Goal: Task Accomplishment & Management: Manage account settings

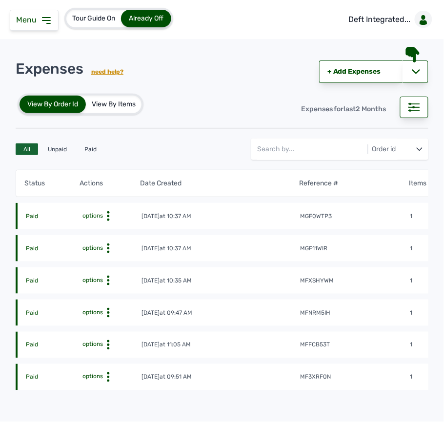
click at [371, 213] on td "mgf0wtp3" at bounding box center [355, 217] width 110 height 10
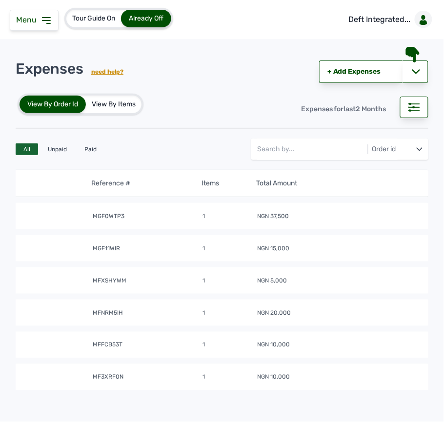
scroll to position [0, 213]
click at [352, 264] on tbody "Paid options [DATE] 10:37 AM mgf0wtp3 1 NGN 37,500 Paid options [DATE] 10:37 AM…" at bounding box center [118, 293] width 622 height 193
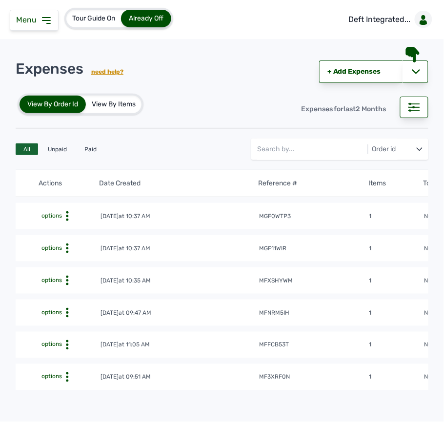
scroll to position [0, 0]
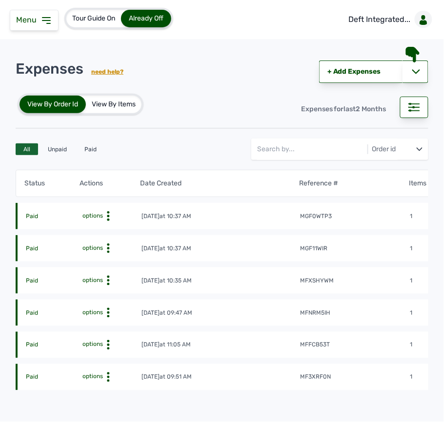
click at [259, 256] on tr "Paid options [DATE] 10:37 AM mgf11wir 1 NGN 15,000" at bounding box center [327, 248] width 622 height 26
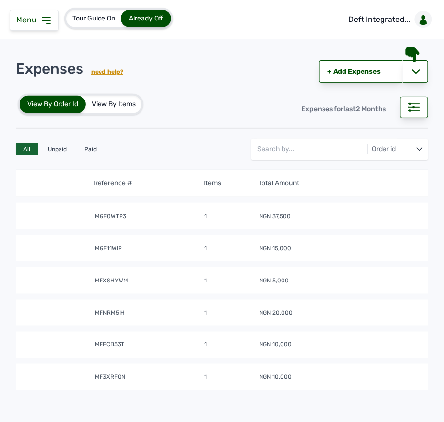
scroll to position [0, 213]
click at [259, 256] on tr "Paid options [DATE] 10:37 AM mgf11wir 1 NGN 15,000" at bounding box center [118, 248] width 622 height 26
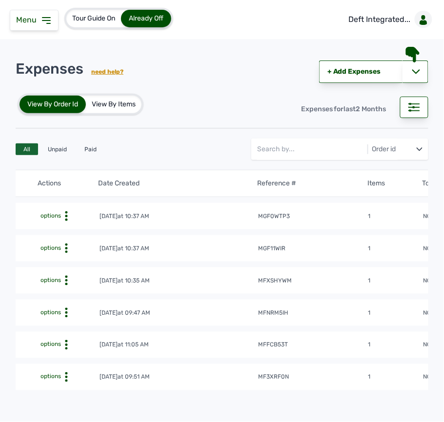
scroll to position [0, 0]
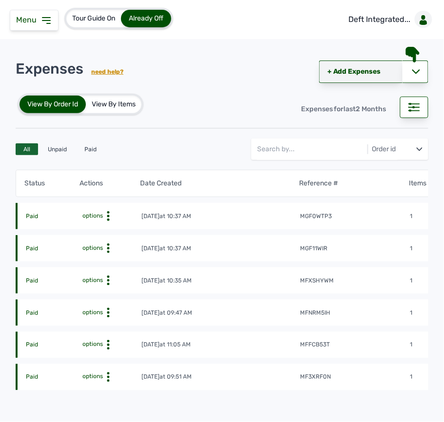
click at [350, 69] on link "+ Add Expenses" at bounding box center [360, 72] width 83 height 22
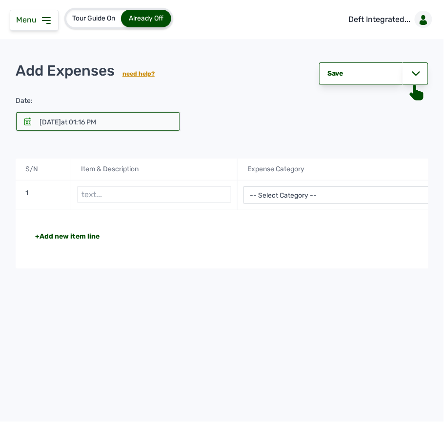
click at [29, 122] on icon at bounding box center [27, 122] width 7 height 8
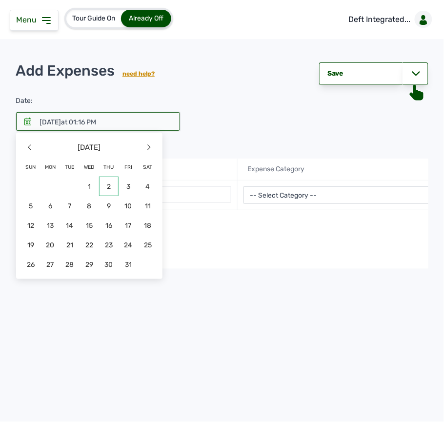
click at [110, 191] on span "2" at bounding box center [109, 187] width 20 height 20
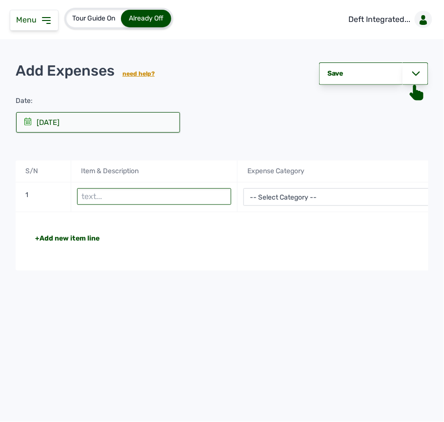
click at [155, 200] on input "text" at bounding box center [154, 196] width 154 height 17
type input "Wood shavings for batch 2"
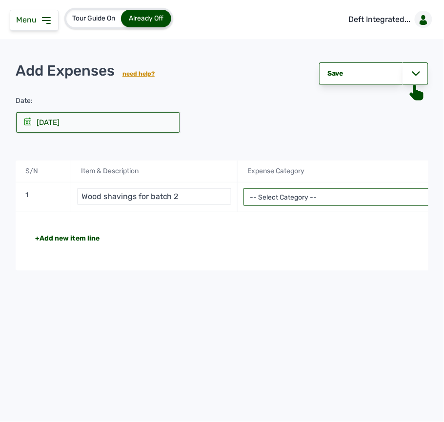
click at [284, 204] on select "-- Select Category -- Advertising Expenses Bank Charges Entertainment Expenses …" at bounding box center [349, 197] width 210 height 18
select select "Repair & Maintenance Expenses"
click at [244, 189] on select "-- Select Category -- Advertising Expenses Bank Charges Entertainment Expenses …" at bounding box center [349, 197] width 210 height 18
click at [332, 258] on div "+Add new item line Total NGN 0" at bounding box center [349, 241] width 666 height 59
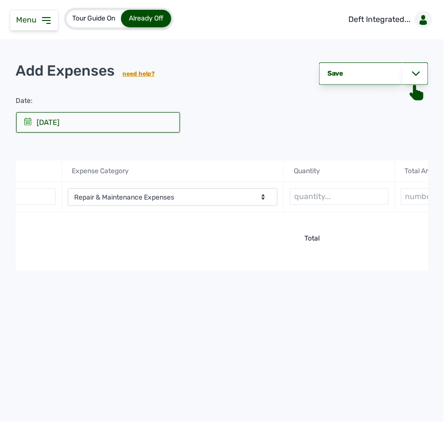
scroll to position [0, 254]
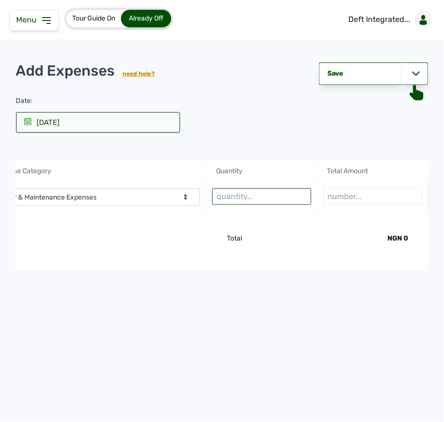
click at [246, 205] on input "text" at bounding box center [261, 196] width 99 height 17
type input "20"
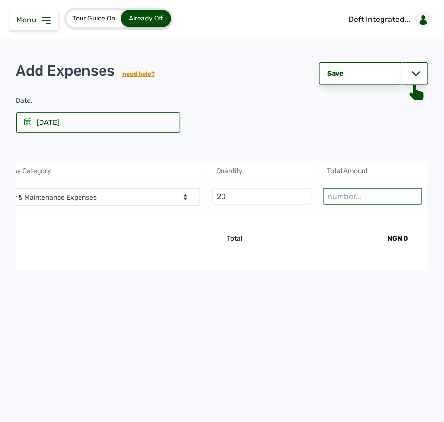
click at [339, 194] on input "number" at bounding box center [373, 196] width 99 height 17
type input "20000"
click at [412, 79] on div at bounding box center [416, 73] width 26 height 22
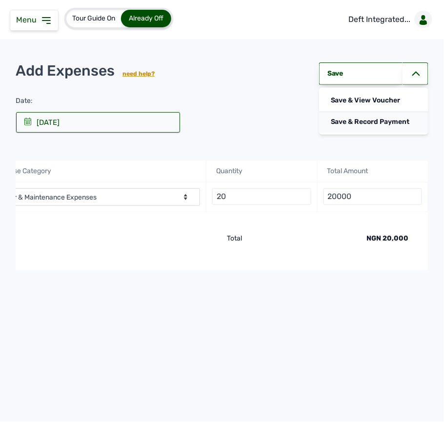
click at [381, 122] on div "Save & Record Payment" at bounding box center [373, 121] width 109 height 21
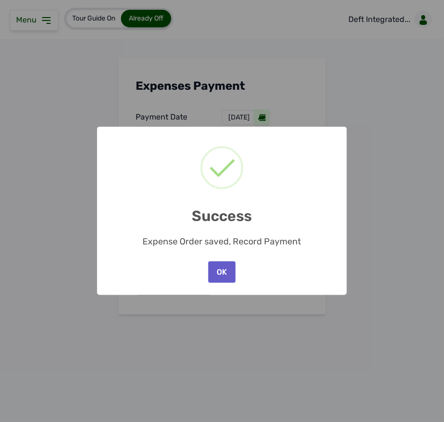
click at [225, 270] on button "OK" at bounding box center [221, 272] width 27 height 21
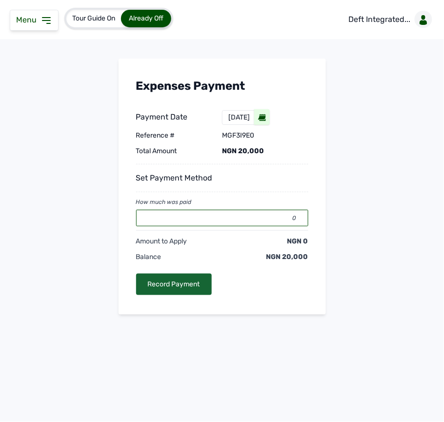
click at [241, 219] on input "0" at bounding box center [222, 218] width 172 height 17
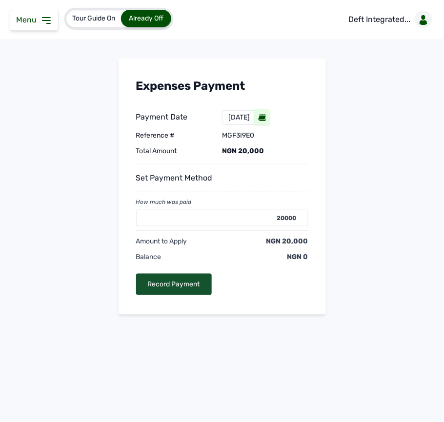
click at [189, 278] on div "Record Payment" at bounding box center [174, 284] width 76 height 21
type input "0"
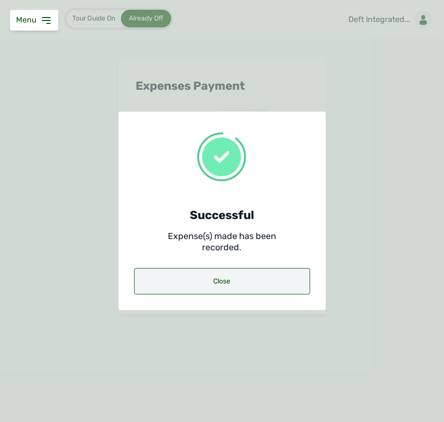
click at [241, 278] on div "Close" at bounding box center [222, 281] width 176 height 26
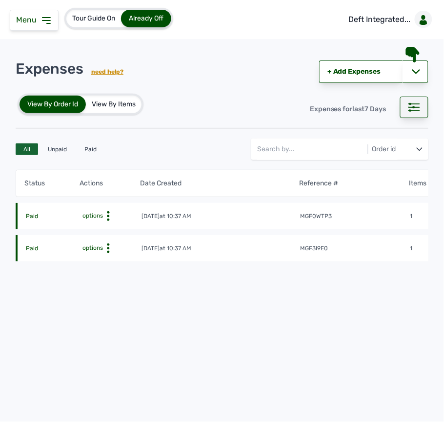
click at [414, 110] on icon at bounding box center [414, 107] width 12 height 9
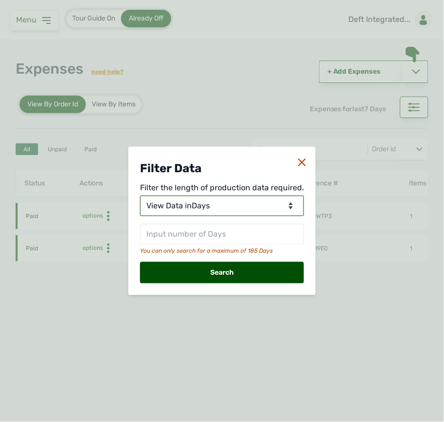
click at [180, 209] on select "View Data for [DATE] View Data in Days View Data in Months View Data in Between…" at bounding box center [222, 206] width 164 height 20
select select "Months"
click at [142, 196] on select "View Data for [DATE] View Data in Days View Data in Months View Data in Between…" at bounding box center [222, 206] width 164 height 20
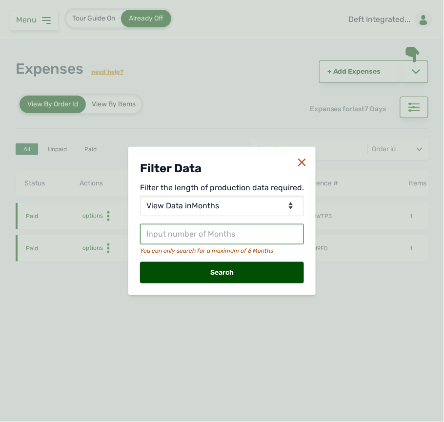
click at [219, 236] on input "text" at bounding box center [222, 234] width 164 height 20
type input "2"
click at [211, 278] on div "Search" at bounding box center [222, 272] width 164 height 21
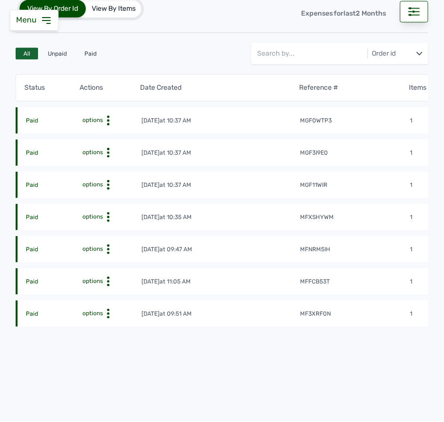
scroll to position [118, 0]
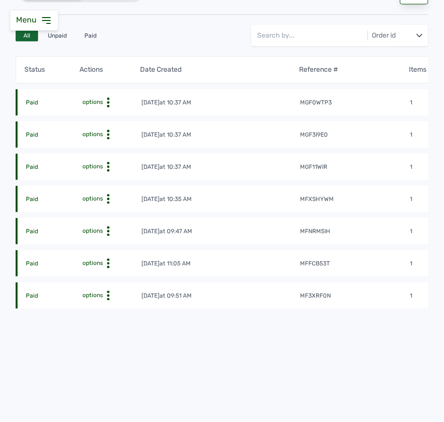
click at [108, 166] on circle at bounding box center [108, 167] width 2 height 2
click at [109, 178] on div "View" at bounding box center [99, 182] width 69 height 12
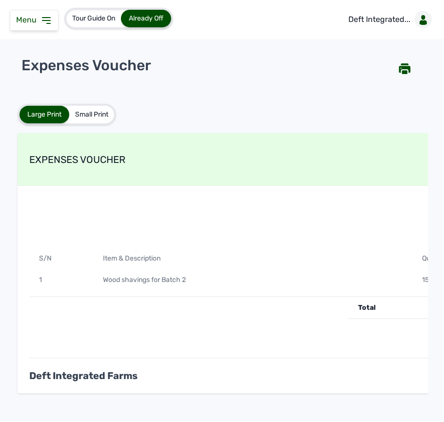
click at [255, 275] on div "Wood shavings for Batch 2" at bounding box center [253, 279] width 320 height 21
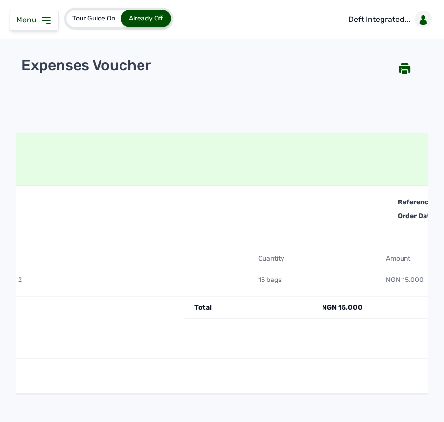
scroll to position [0, 258]
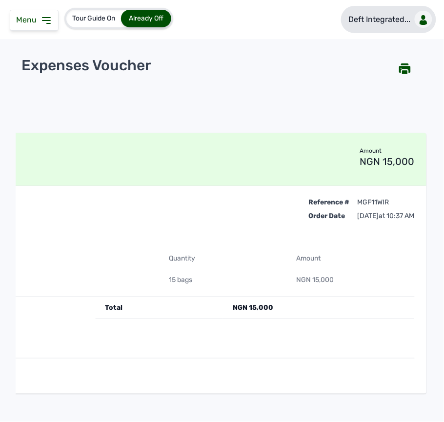
click at [399, 19] on p "Deft Integrated..." at bounding box center [380, 20] width 62 height 12
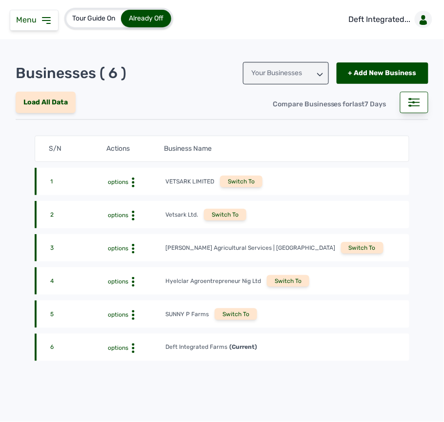
click at [33, 28] on div "Menu" at bounding box center [34, 20] width 49 height 21
click at [41, 17] on icon at bounding box center [47, 21] width 12 height 12
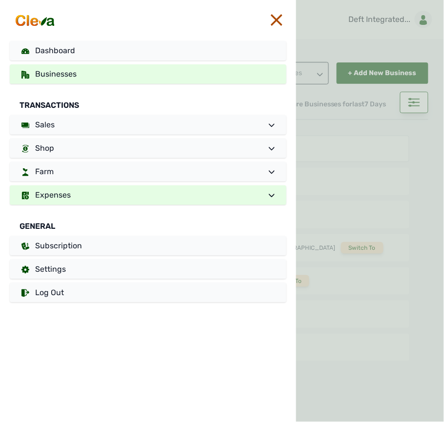
click at [84, 190] on link "Expenses" at bounding box center [148, 195] width 277 height 20
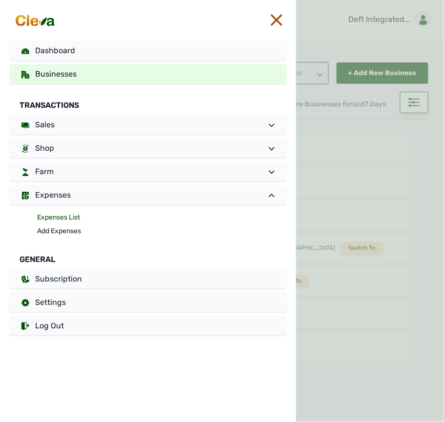
click at [73, 217] on link "Expenses List" at bounding box center [161, 218] width 249 height 14
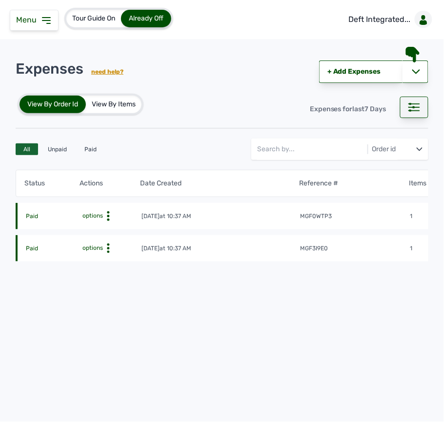
click at [402, 114] on div at bounding box center [414, 107] width 28 height 21
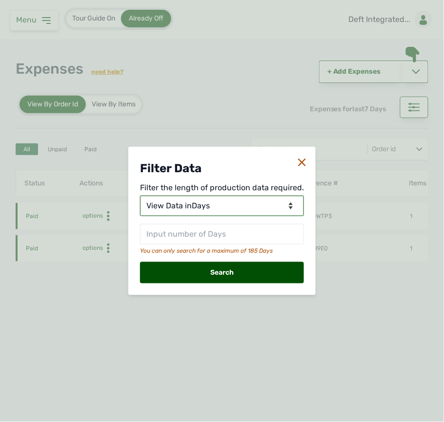
click at [182, 200] on select "View Data for [DATE] View Data in Days View Data in Months View Data in Between…" at bounding box center [222, 206] width 164 height 20
select select "Months"
click at [142, 196] on select "View Data for [DATE] View Data in Days View Data in Months View Data in Between…" at bounding box center [222, 206] width 164 height 20
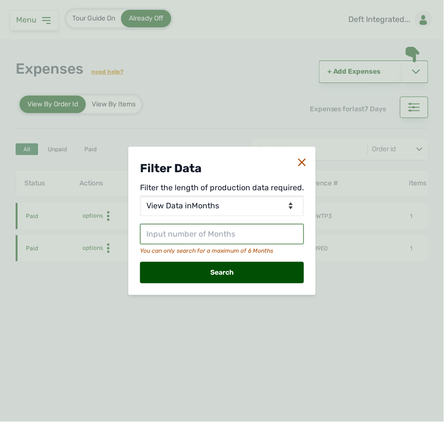
click at [189, 227] on input "text" at bounding box center [222, 234] width 164 height 20
type input "2"
click at [245, 276] on div "Search" at bounding box center [222, 272] width 164 height 21
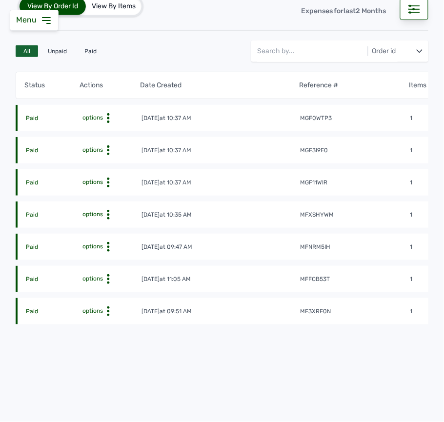
scroll to position [108, 0]
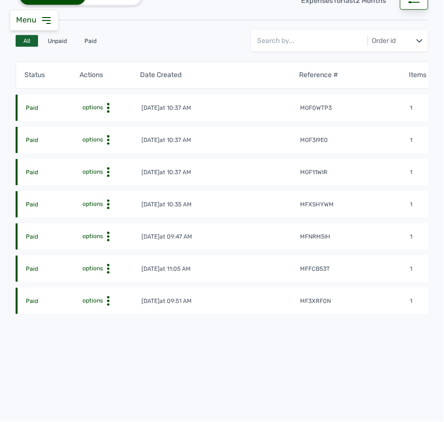
click at [266, 207] on td "[DATE] 10:35 AM" at bounding box center [220, 205] width 159 height 10
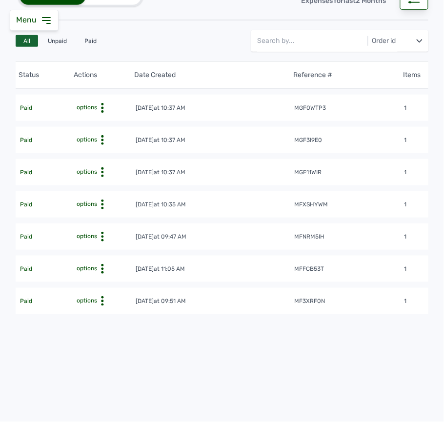
scroll to position [0, 0]
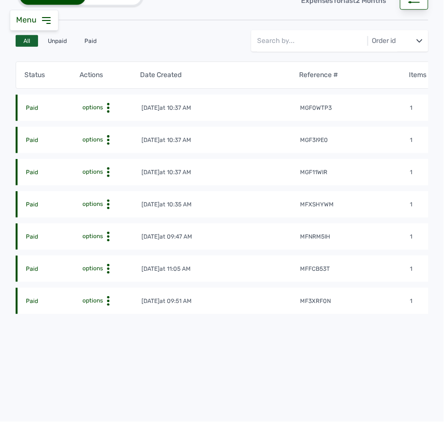
click at [107, 206] on icon at bounding box center [108, 205] width 10 height 10
click at [109, 223] on div "View" at bounding box center [99, 220] width 69 height 12
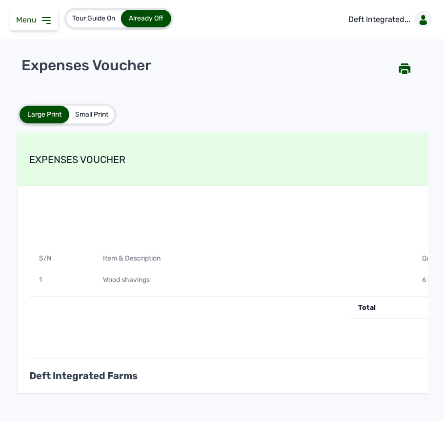
click at [262, 278] on div "Wood shavings" at bounding box center [253, 279] width 320 height 21
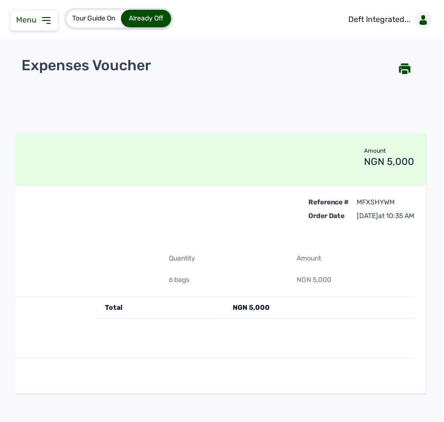
scroll to position [0, 258]
click at [372, 14] on p "Deft Integrated..." at bounding box center [380, 20] width 62 height 12
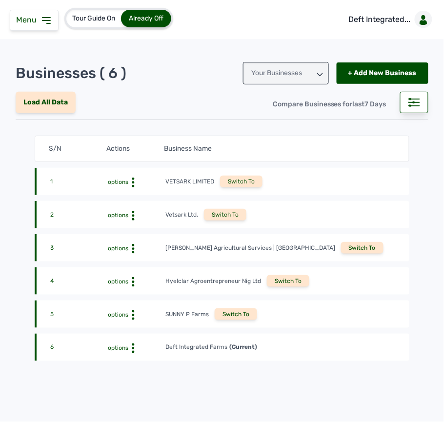
click at [47, 18] on icon at bounding box center [46, 21] width 8 height 6
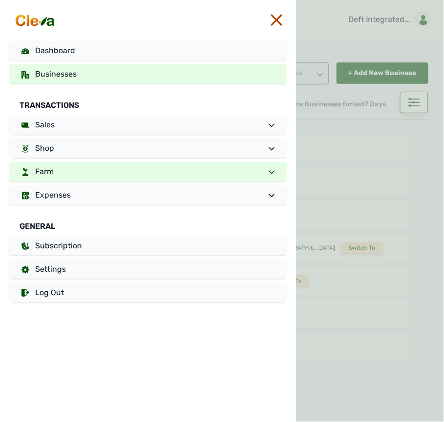
click at [164, 166] on link "Farm" at bounding box center [148, 172] width 277 height 20
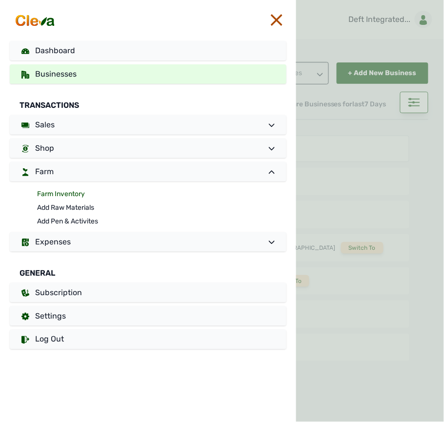
click at [123, 192] on link "Farm Inventory" at bounding box center [161, 194] width 249 height 14
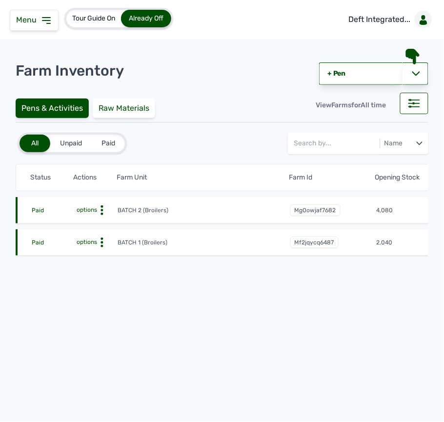
click at [39, 21] on span "Menu" at bounding box center [28, 19] width 24 height 9
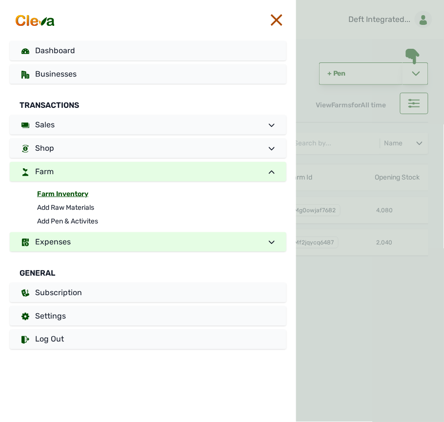
click at [96, 250] on link "Expenses" at bounding box center [148, 242] width 277 height 20
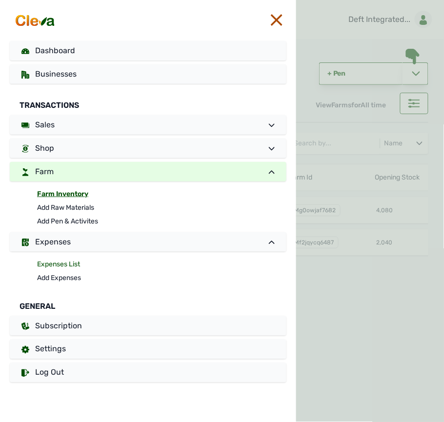
click at [85, 264] on link "Expenses List" at bounding box center [161, 265] width 249 height 14
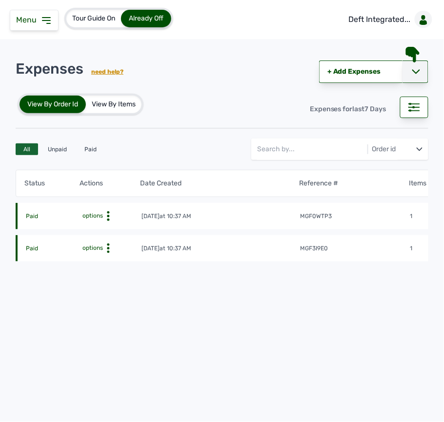
click at [419, 69] on icon at bounding box center [416, 72] width 8 height 8
click at [47, 23] on icon at bounding box center [46, 21] width 8 height 6
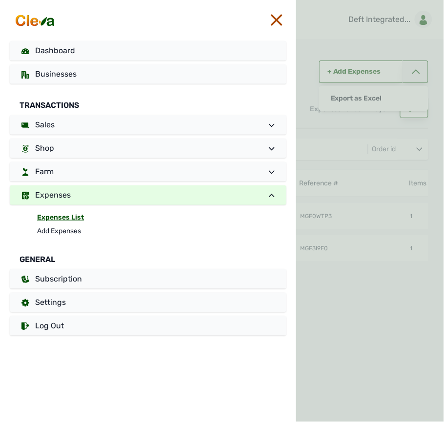
click at [62, 217] on link "Expenses List" at bounding box center [161, 218] width 249 height 14
click at [65, 218] on link "Expenses List" at bounding box center [161, 218] width 249 height 14
click at [75, 217] on link "Expenses List" at bounding box center [161, 218] width 249 height 14
click at [414, 253] on div at bounding box center [370, 211] width 148 height 422
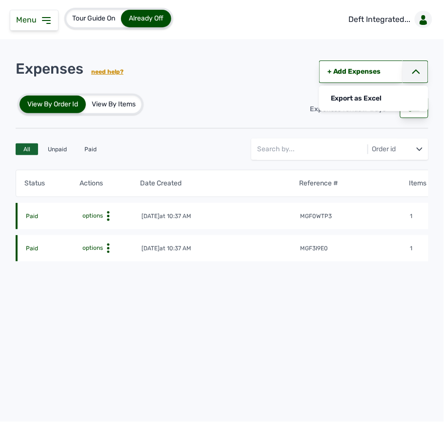
click at [323, 233] on tbody "Paid options [DATE] 10:37 AM mgf0wtp3 1 NGN 37,500 Paid options [DATE] 10:37 AM…" at bounding box center [327, 229] width 622 height 64
click at [389, 118] on div "Expenses for last 7 Days" at bounding box center [348, 109] width 92 height 21
drag, startPoint x: 354, startPoint y: 119, endPoint x: 303, endPoint y: 73, distance: 68.8
click at [303, 73] on div "Expenses need help? Export as Excel + Add Expenses + Add Expenses Export as Exc…" at bounding box center [222, 194] width 413 height 291
click at [303, 73] on div "Expenses need help? Export as Excel + Add Expenses + Add Expenses Export as Exc…" at bounding box center [222, 69] width 413 height 40
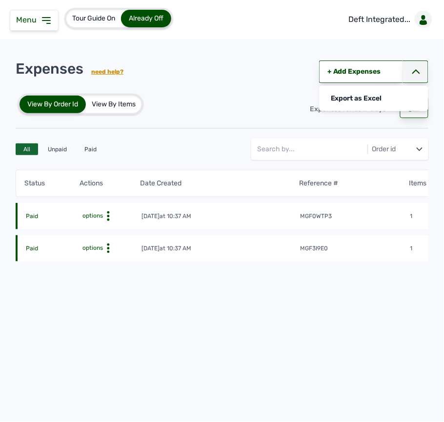
click at [414, 111] on rect at bounding box center [413, 110] width 11 height 0
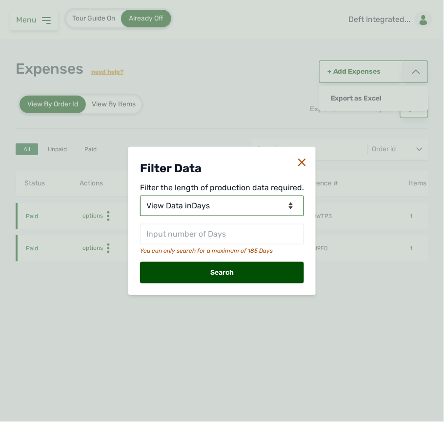
click at [235, 206] on select "View Data for [DATE] View Data in Days View Data in Months View Data in Between…" at bounding box center [222, 206] width 164 height 20
select select "Months"
click at [142, 196] on select "View Data for [DATE] View Data in Days View Data in Months View Data in Between…" at bounding box center [222, 206] width 164 height 20
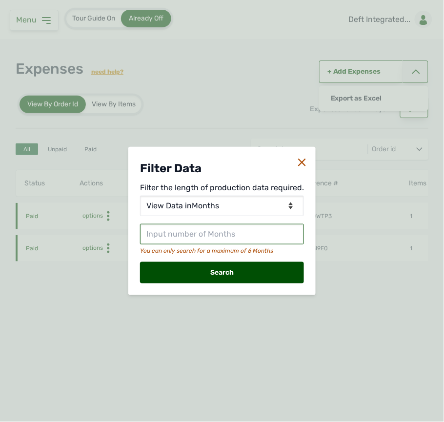
click at [256, 237] on input "text" at bounding box center [222, 234] width 164 height 20
type input "2"
click at [213, 268] on div "Search" at bounding box center [222, 272] width 164 height 21
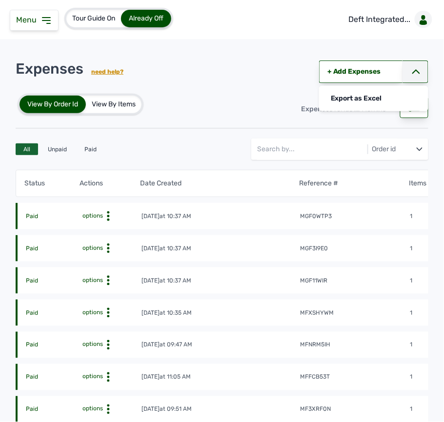
click at [379, 227] on tr "Paid options [DATE] 10:37 AM mgf0wtp3 1 NGN 37,500" at bounding box center [327, 216] width 622 height 26
click at [383, 243] on tr "Paid options [DATE] 10:37 AM mgf3i9e0 1 NGN 20,000" at bounding box center [327, 248] width 622 height 26
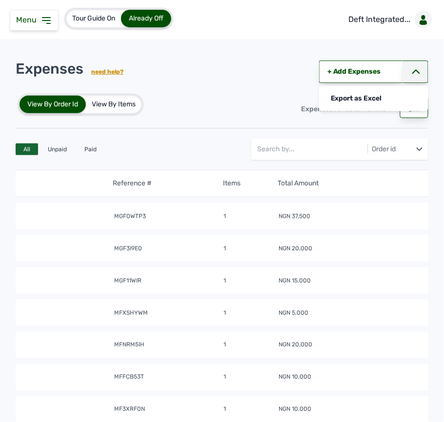
scroll to position [0, 213]
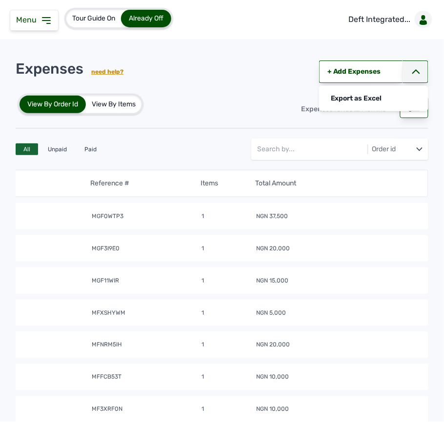
click at [317, 219] on td "NGN 37,500" at bounding box center [338, 217] width 165 height 10
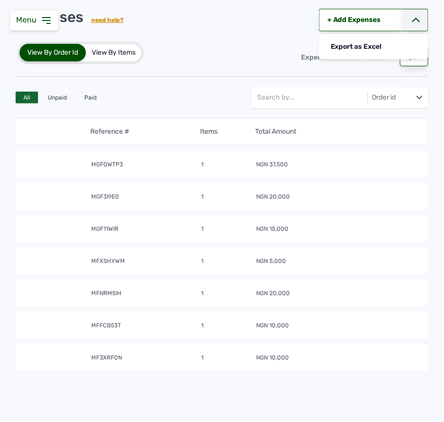
scroll to position [42, 0]
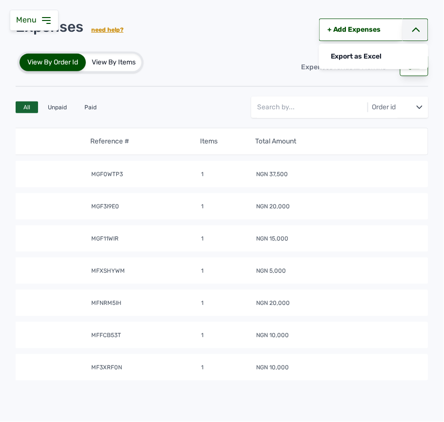
click at [315, 217] on tr "Paid options [DATE] 10:37 AM mgf3i9e0 1 NGN 20,000" at bounding box center [118, 206] width 622 height 26
click at [322, 207] on td "NGN 20,000" at bounding box center [338, 207] width 165 height 10
click at [306, 242] on td "NGN 15,000" at bounding box center [338, 239] width 165 height 10
click at [301, 275] on td "NGN 5,000" at bounding box center [338, 271] width 165 height 10
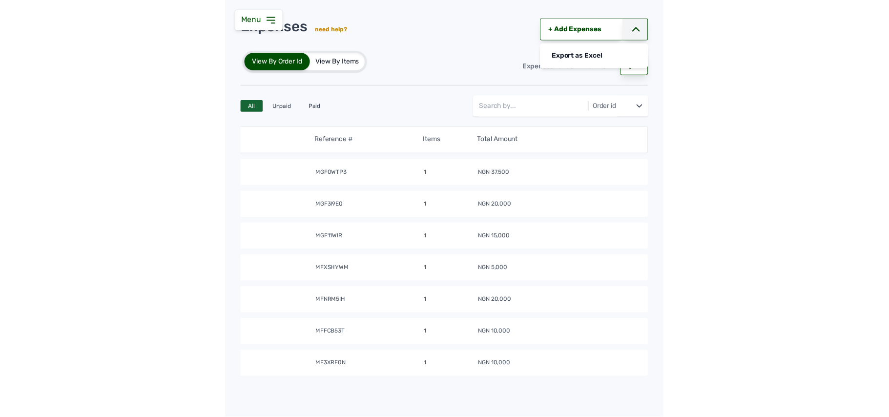
scroll to position [118, 0]
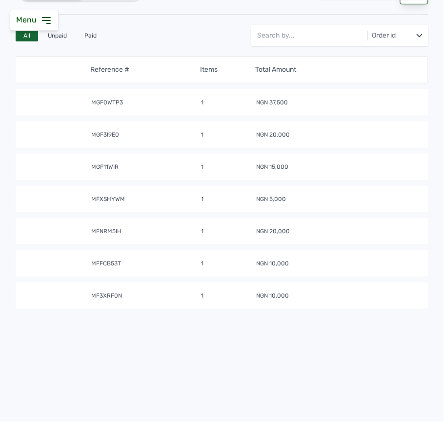
click at [325, 292] on td "NGN 10,000" at bounding box center [338, 296] width 165 height 10
click at [331, 262] on td "NGN 10,000" at bounding box center [338, 264] width 165 height 10
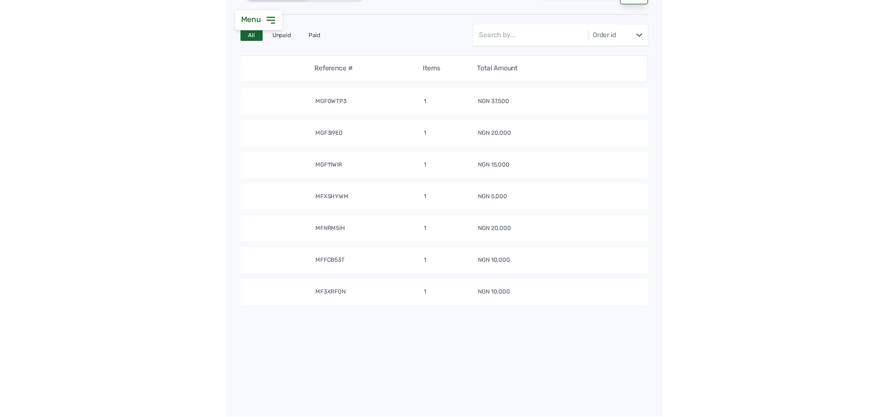
scroll to position [118, 0]
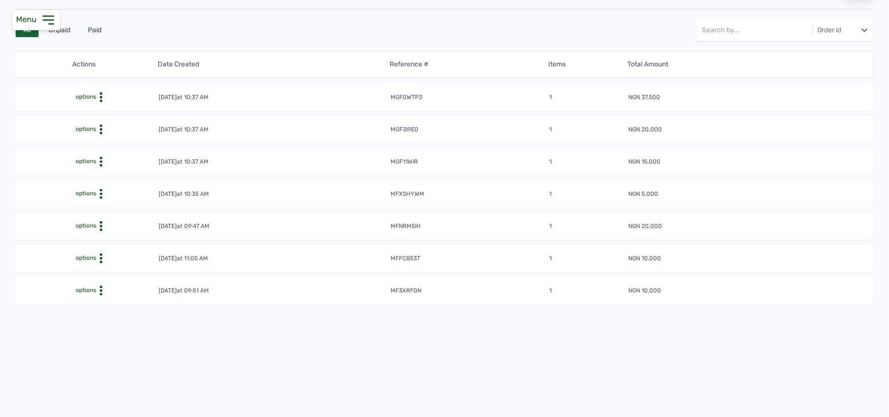
click at [98, 285] on icon at bounding box center [101, 290] width 10 height 10
click at [98, 304] on div "View" at bounding box center [116, 306] width 69 height 12
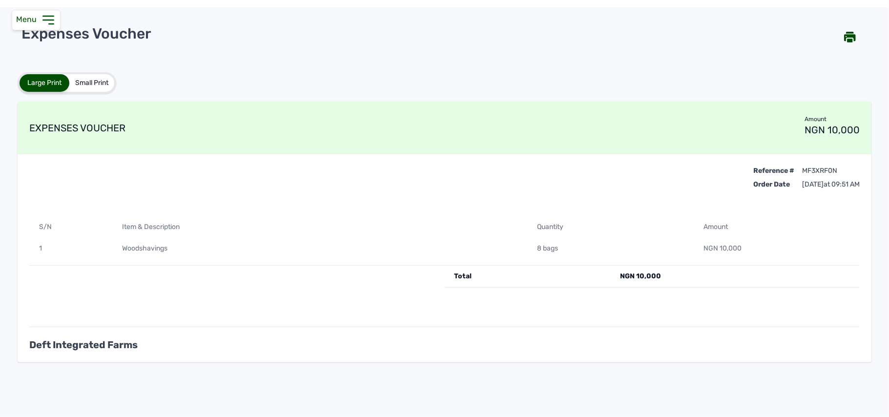
scroll to position [36, 0]
